Goal: Task Accomplishment & Management: Manage account settings

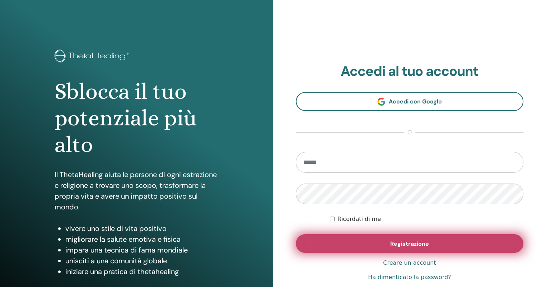
type input "**********"
click at [431, 243] on button "Registrazione" at bounding box center [410, 243] width 228 height 19
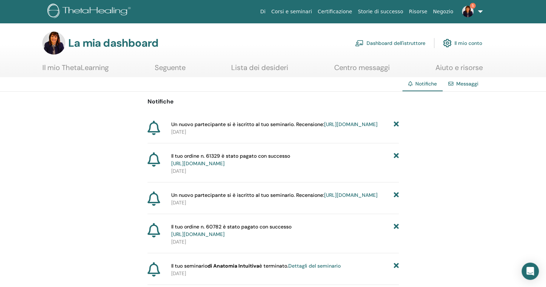
click at [395, 43] on font "Dashboard dell'istruttore" at bounding box center [395, 43] width 59 height 6
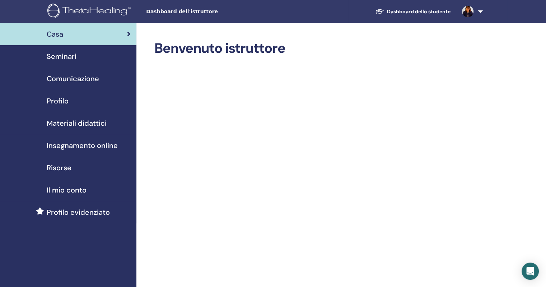
click at [67, 121] on font "Materiali didattici" at bounding box center [77, 122] width 60 height 9
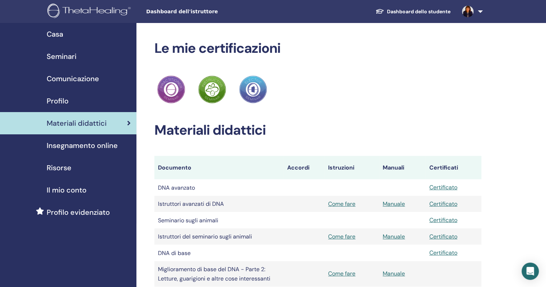
click at [70, 56] on font "Seminari" at bounding box center [62, 56] width 30 height 9
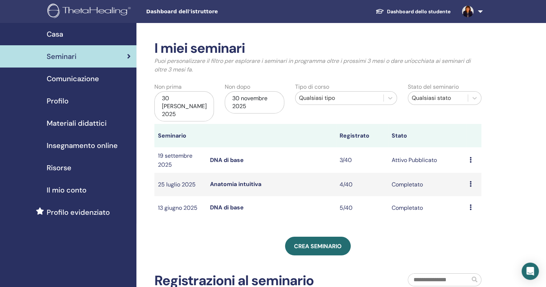
click at [471, 180] on div "Anteprima Partecipanti" at bounding box center [473, 184] width 8 height 9
click at [219, 180] on font "Anatomia intuitiva" at bounding box center [235, 184] width 51 height 8
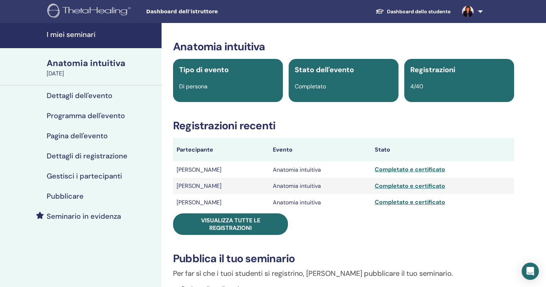
click at [396, 172] on font "Completato e certificato" at bounding box center [410, 169] width 70 height 8
